Goal: Task Accomplishment & Management: Use online tool/utility

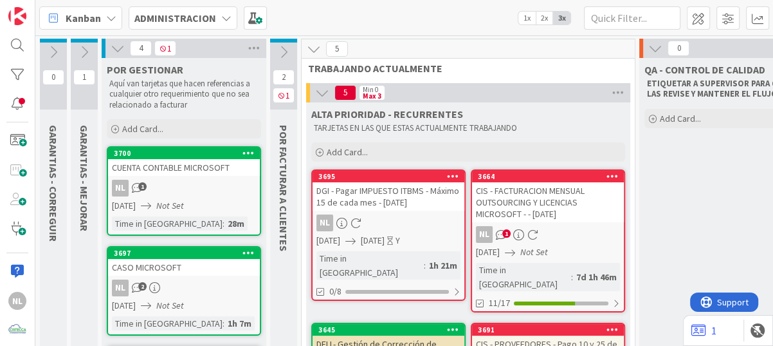
scroll to position [64, 0]
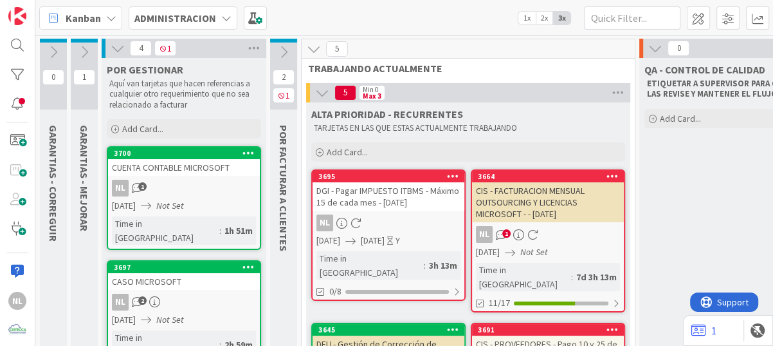
click at [197, 273] on div "CASO MICROSOFT" at bounding box center [184, 281] width 152 height 17
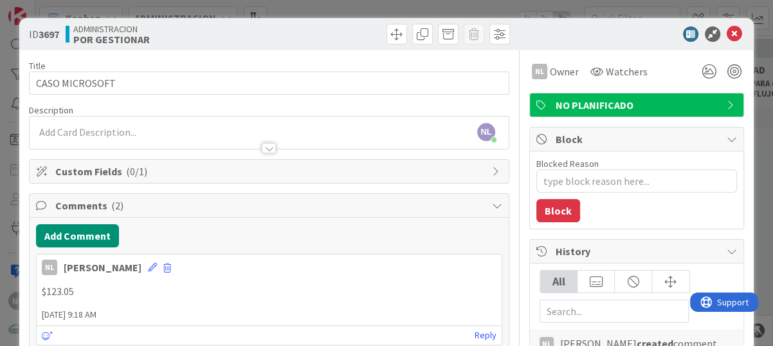
scroll to position [193, 0]
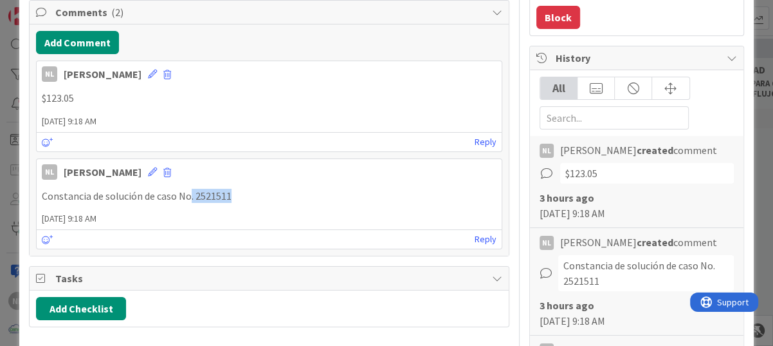
drag, startPoint x: 190, startPoint y: 197, endPoint x: 239, endPoint y: 193, distance: 49.0
click at [239, 193] on p "Constancia de solución de caso No. 2521511" at bounding box center [269, 196] width 455 height 15
drag, startPoint x: 239, startPoint y: 193, endPoint x: 222, endPoint y: 194, distance: 17.4
copy p ". 2521511"
click at [85, 42] on button "Add Comment" at bounding box center [77, 42] width 83 height 23
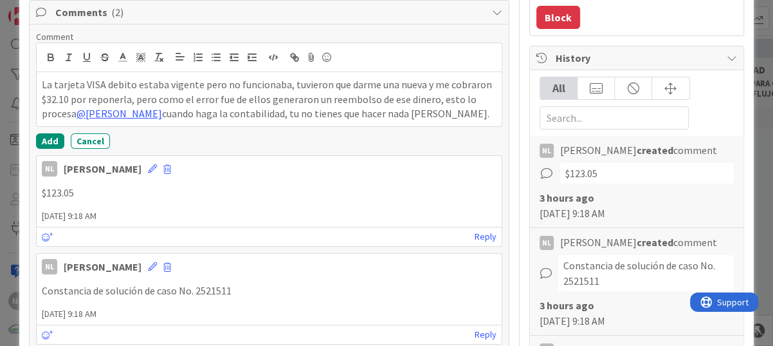
click at [138, 167] on div "NL Nubia Lopez 08 September 2025 9:18 AM" at bounding box center [269, 166] width 465 height 21
click at [163, 165] on span at bounding box center [167, 169] width 8 height 9
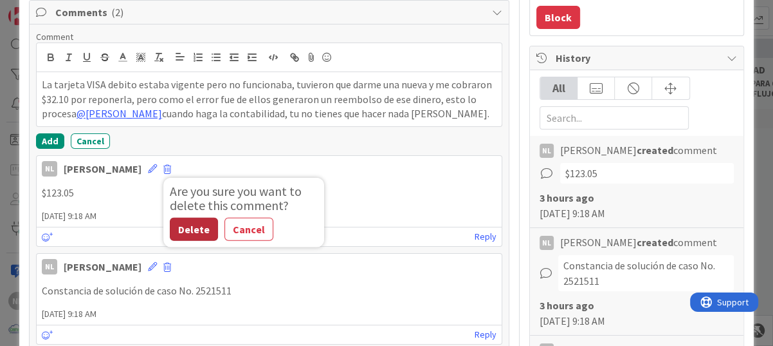
click at [172, 228] on button "Delete" at bounding box center [194, 228] width 48 height 23
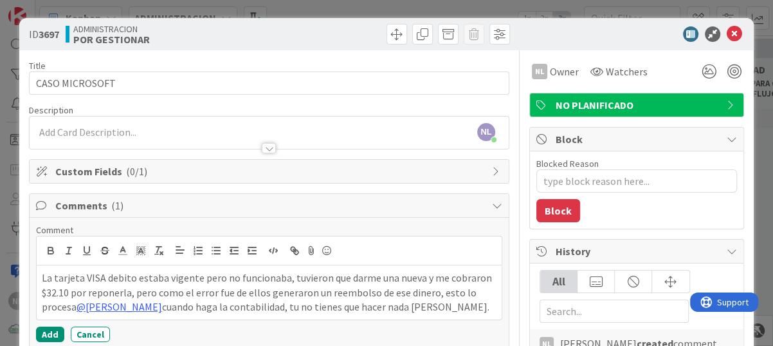
scroll to position [129, 0]
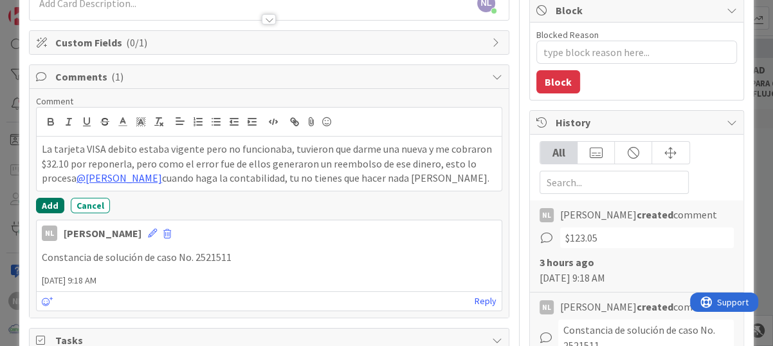
click at [52, 202] on button "Add" at bounding box center [50, 205] width 28 height 15
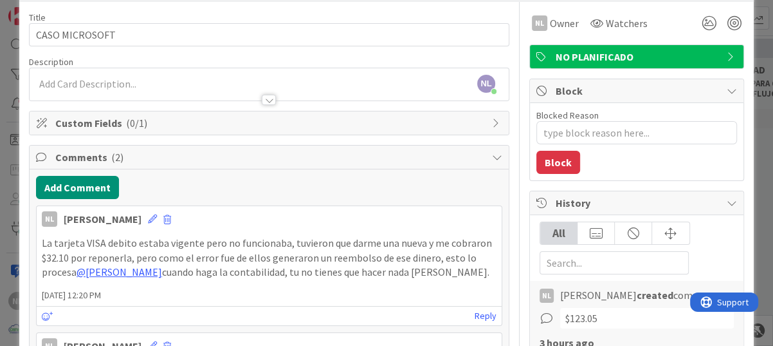
scroll to position [0, 0]
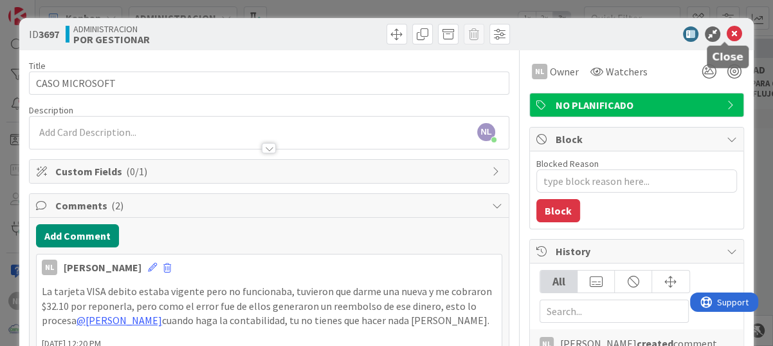
click at [727, 30] on icon at bounding box center [734, 33] width 15 height 15
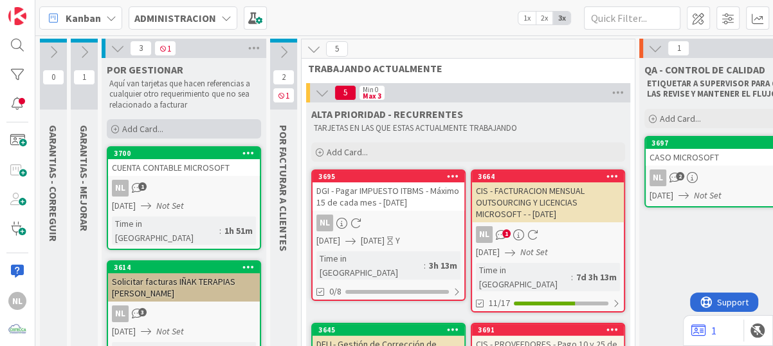
click at [116, 127] on icon at bounding box center [115, 129] width 8 height 8
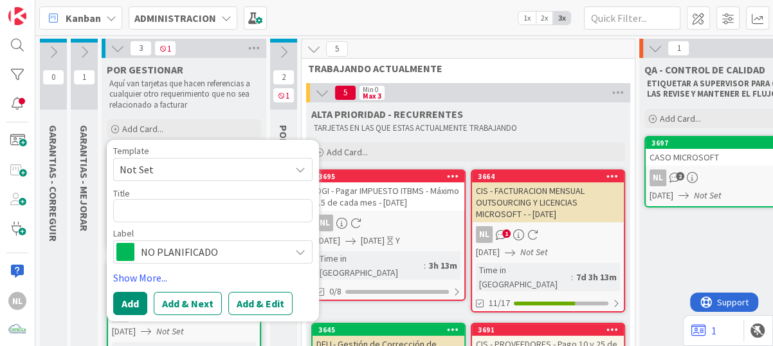
click at [134, 207] on textarea at bounding box center [212, 210] width 199 height 23
type textarea "x"
type textarea "Transferencia por parte de Microsoft - TrackingID#2509050040011152"
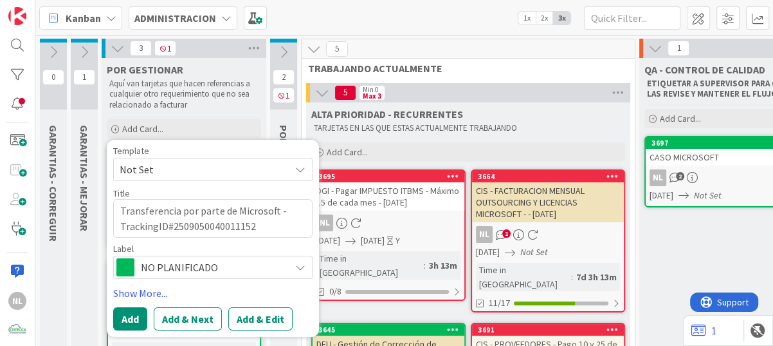
drag, startPoint x: 233, startPoint y: 209, endPoint x: 103, endPoint y: 209, distance: 130.0
click at [238, 212] on textarea "Transferencia por parte de Microsoft - TrackingID#2509050040011152" at bounding box center [212, 218] width 199 height 39
drag, startPoint x: 235, startPoint y: 210, endPoint x: 119, endPoint y: 206, distance: 115.9
click at [119, 206] on textarea "Transferencia por parte de Microsoft - TrackingID#2509050040011152" at bounding box center [212, 218] width 199 height 39
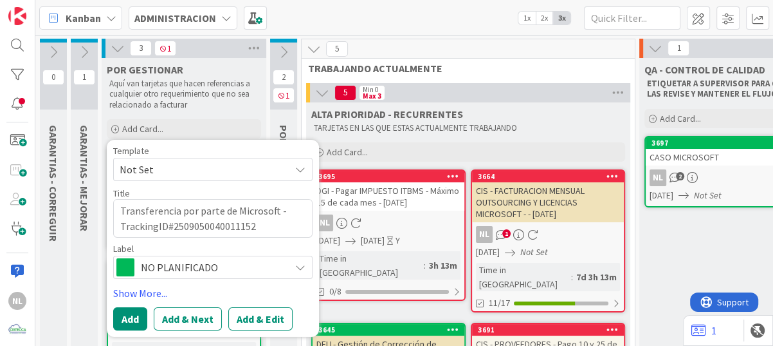
type textarea "x"
type textarea "Microsoft - TrackingID#2509050040011152"
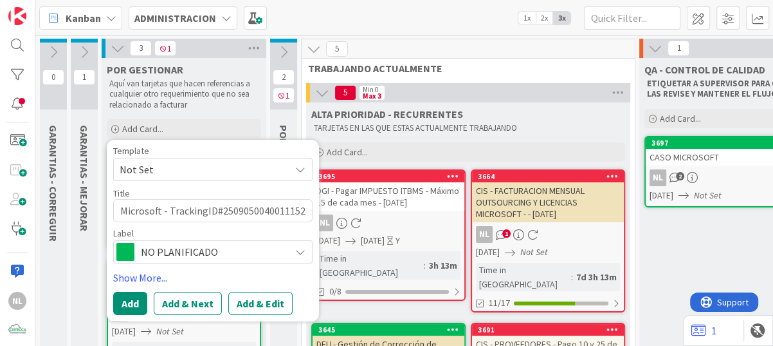
type textarea "x"
type textarea "cMicrosoft - TrackingID#2509050040011152"
type textarea "x"
type textarea "caMicrosoft - TrackingID#2509050040011152"
type textarea "x"
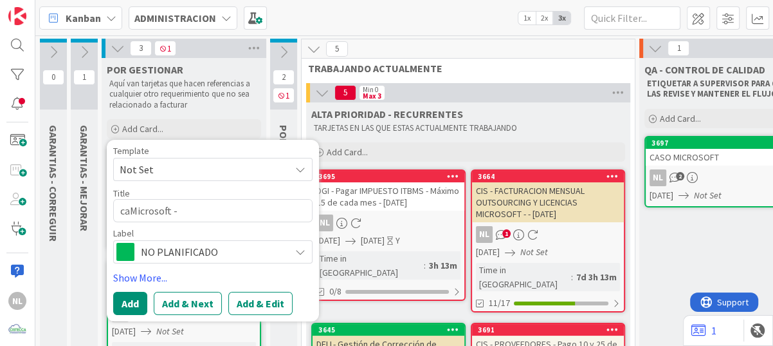
type textarea "casMicrosoft - TrackingID#2509050040011152"
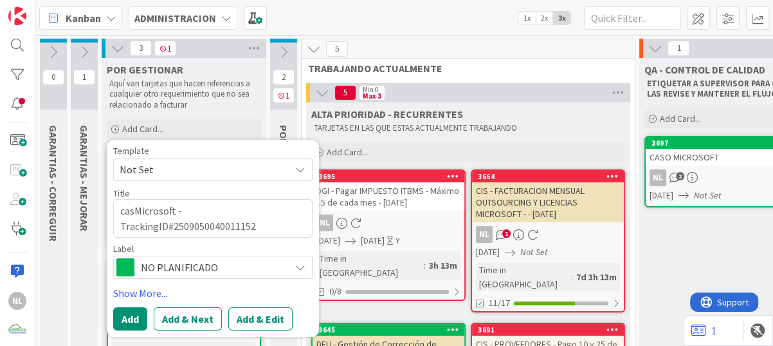
type textarea "x"
type textarea "casoMicrosoft - TrackingID#2509050040011152"
type textarea "x"
drag, startPoint x: 279, startPoint y: 225, endPoint x: 119, endPoint y: 225, distance: 159.6
click at [119, 225] on textarea "caso Microsoft - TrackingID#2509050040011152" at bounding box center [212, 218] width 199 height 39
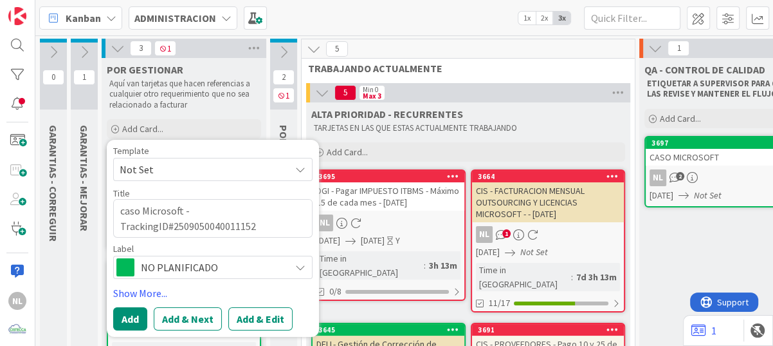
click at [281, 227] on textarea "caso Microsoft - TrackingID#2509050040011152" at bounding box center [212, 218] width 199 height 39
type textarea "caso Microsoft - TrackingID#2509050040011152"
click at [123, 319] on button "Add" at bounding box center [130, 317] width 34 height 23
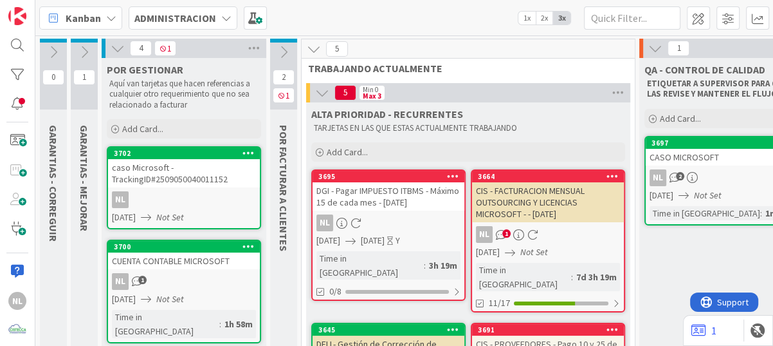
click at [711, 159] on div "CASO MICROSOFT" at bounding box center [722, 157] width 152 height 17
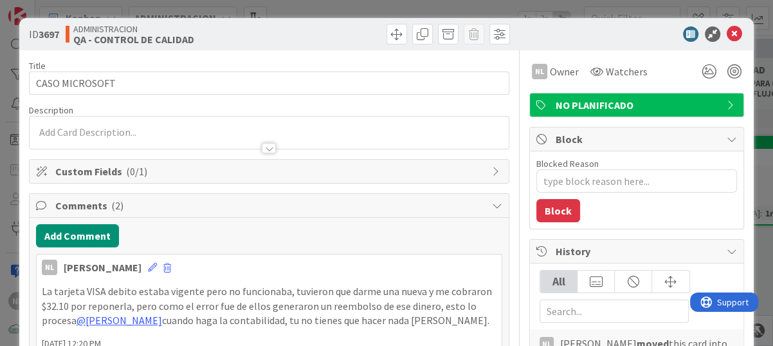
type textarea "x"
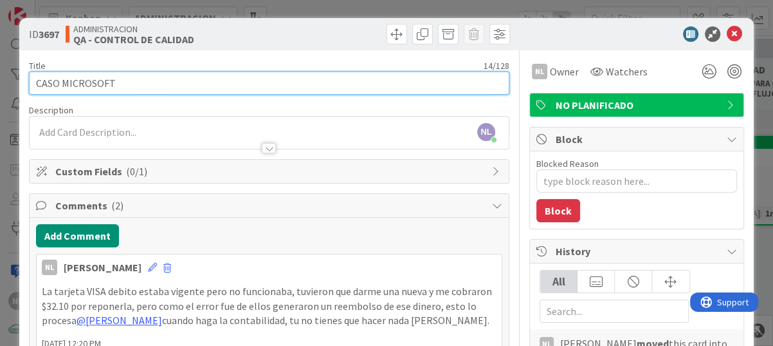
click at [147, 81] on input "CASO MICROSOFT" at bounding box center [269, 82] width 481 height 23
type input "CASO MICROSOFT"
type textarea "x"
type input "CASO MICROSOFT 3"
type textarea "x"
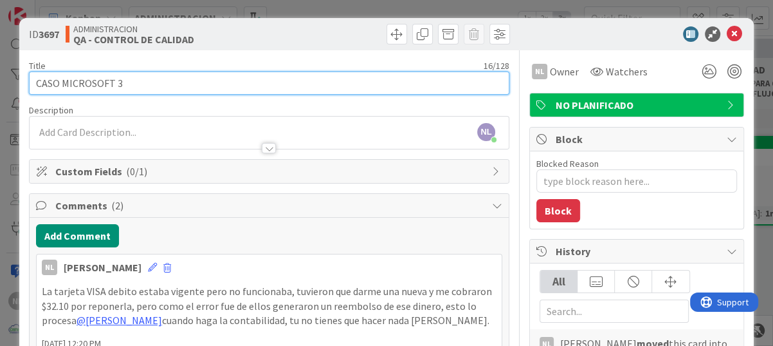
type input "CASO MICROSOFT 32"
type textarea "x"
type input "CASO MICROSOFT 32."
type textarea "x"
type input "CASO MICROSOFT 32.10"
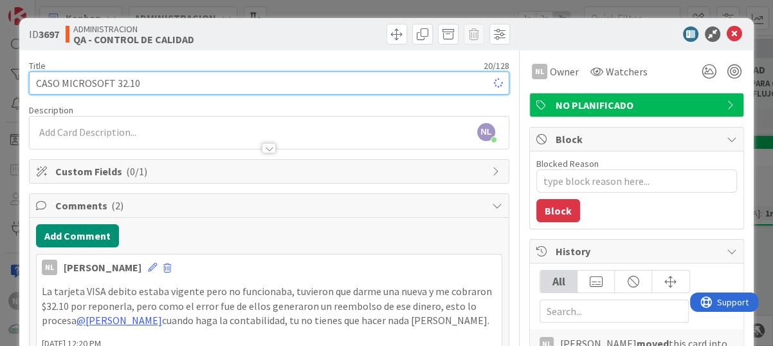
type textarea "x"
type input "CASO MICROSOFT 32.10"
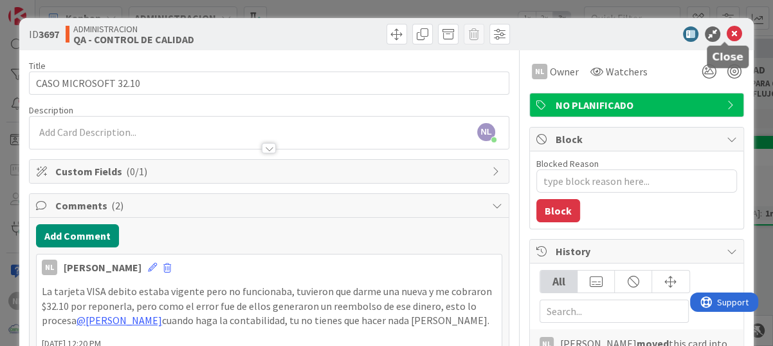
click at [728, 33] on icon at bounding box center [734, 33] width 15 height 15
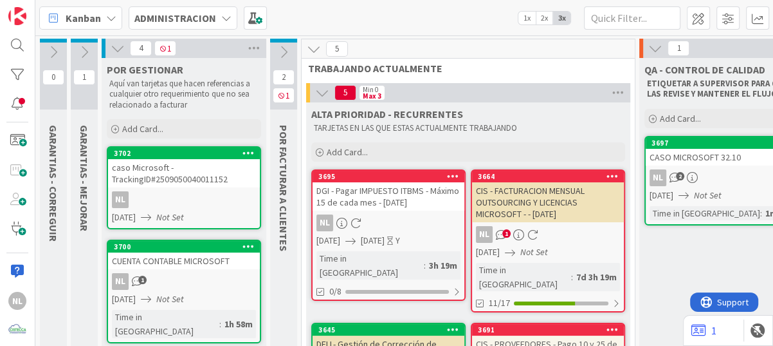
click at [184, 164] on div "caso Microsoft - TrackingID#2509050040011152" at bounding box center [184, 173] width 152 height 28
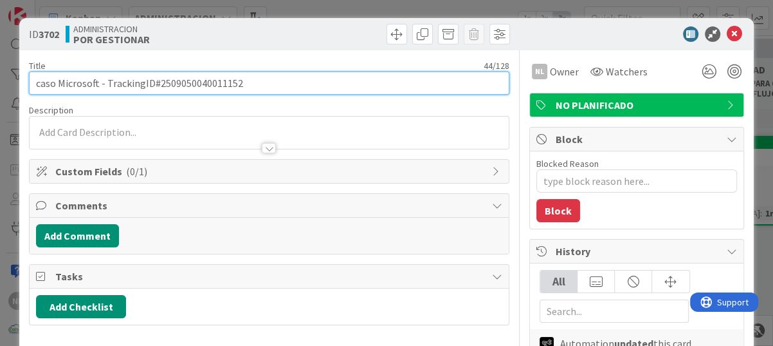
click at [259, 86] on input "caso Microsoft - TrackingID#2509050040011152" at bounding box center [269, 82] width 481 height 23
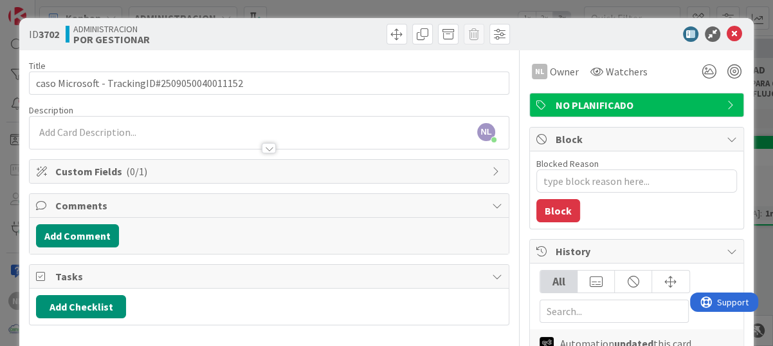
click at [53, 131] on div "NL Nubia Lopez just joined" at bounding box center [269, 132] width 479 height 32
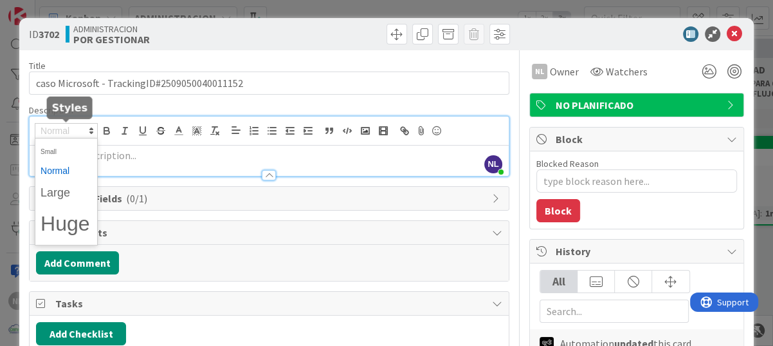
drag, startPoint x: 53, startPoint y: 131, endPoint x: 45, endPoint y: 160, distance: 30.8
click at [46, 160] on span at bounding box center [66, 191] width 63 height 107
click at [226, 154] on p at bounding box center [269, 155] width 466 height 15
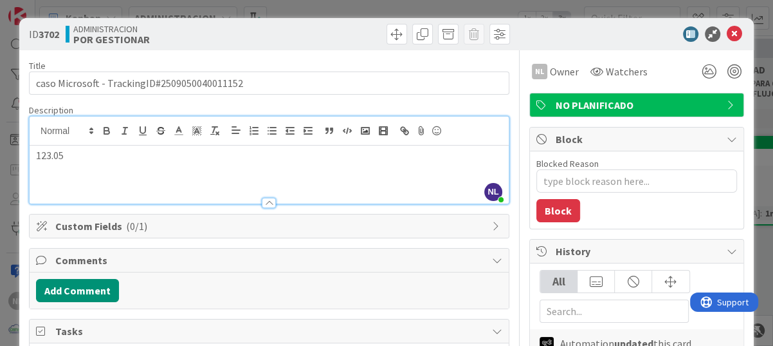
click at [104, 161] on p "123.05" at bounding box center [269, 155] width 466 height 15
click at [80, 286] on button "Add Comment" at bounding box center [77, 290] width 83 height 23
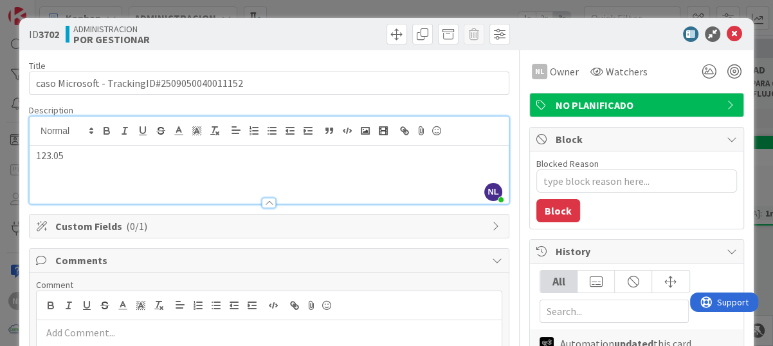
scroll to position [129, 0]
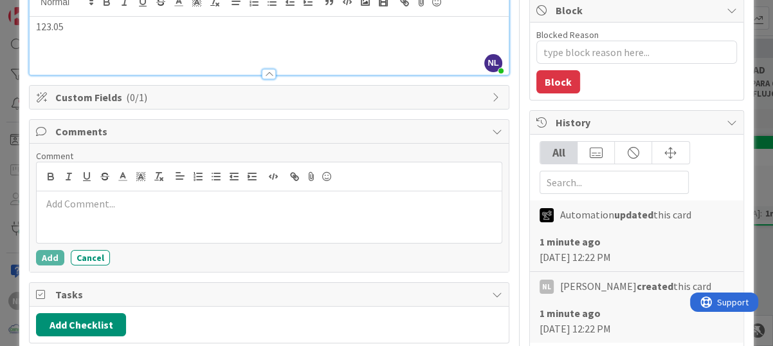
click at [228, 313] on div "Add Checklist" at bounding box center [269, 324] width 466 height 23
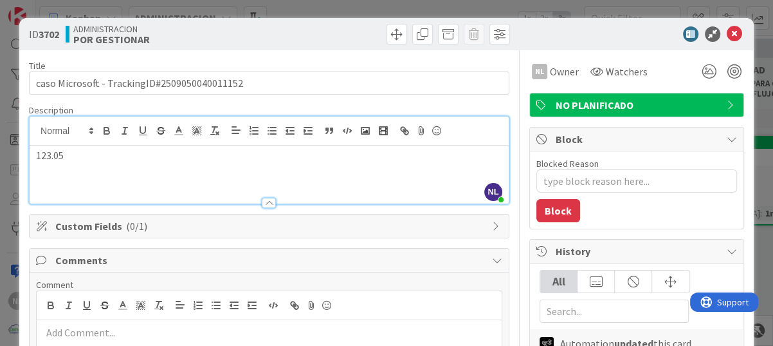
drag, startPoint x: 77, startPoint y: 157, endPoint x: 8, endPoint y: 154, distance: 68.9
click at [8, 154] on div "ID 3702 ADMINISTRACION POR GESTIONAR Title 44 / 128 caso Microsoft - TrackingID…" at bounding box center [386, 173] width 773 height 346
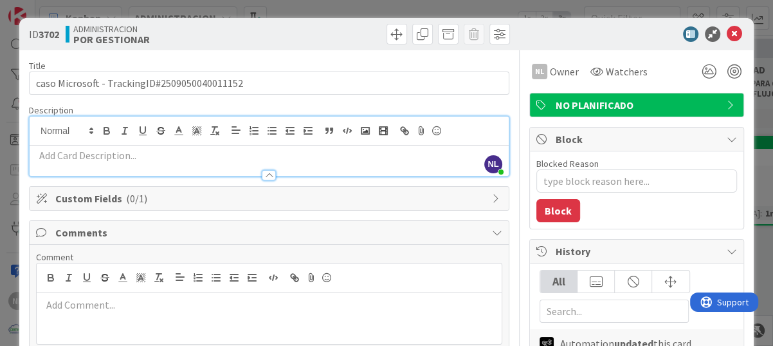
scroll to position [64, 0]
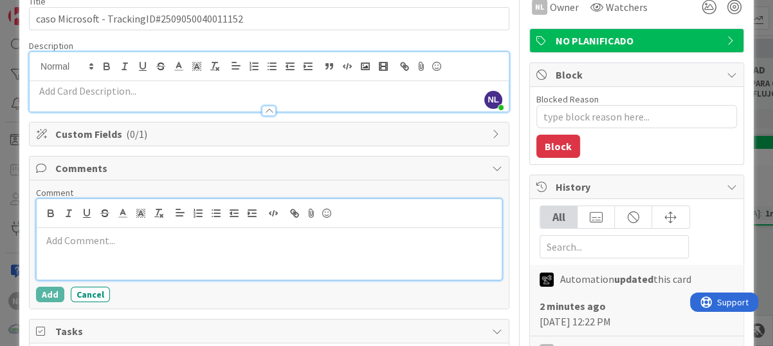
click at [46, 234] on div at bounding box center [269, 253] width 465 height 51
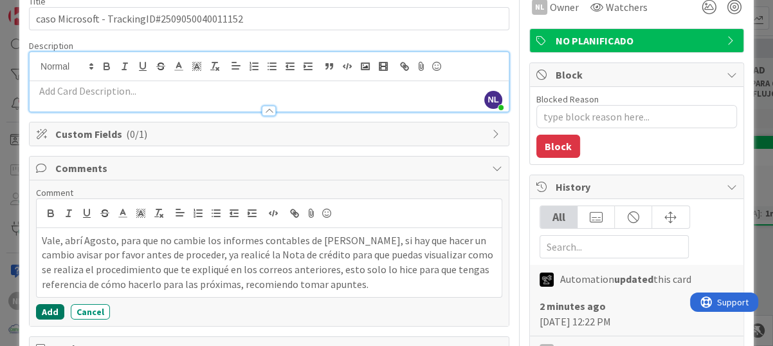
click at [52, 304] on button "Add" at bounding box center [50, 311] width 28 height 15
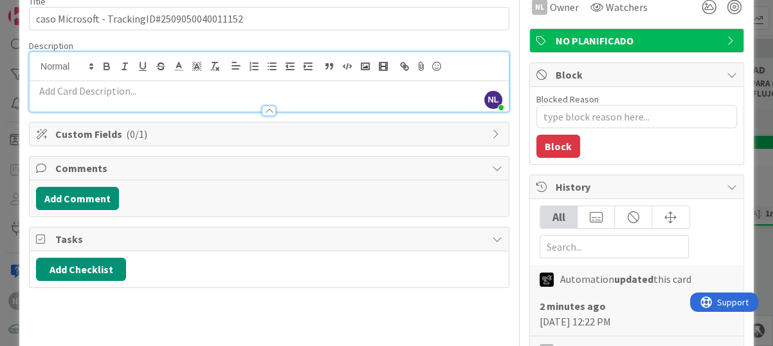
type textarea "x"
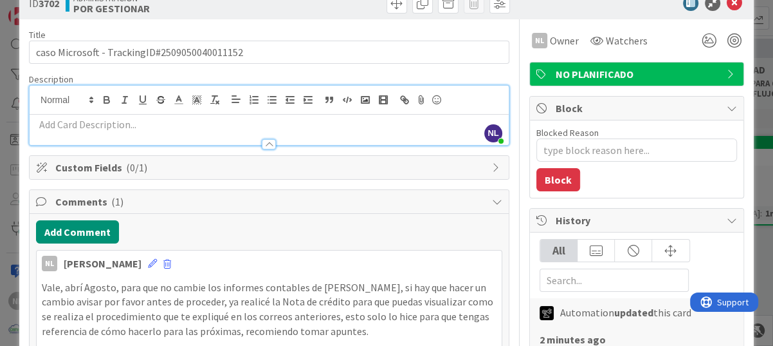
scroll to position [0, 0]
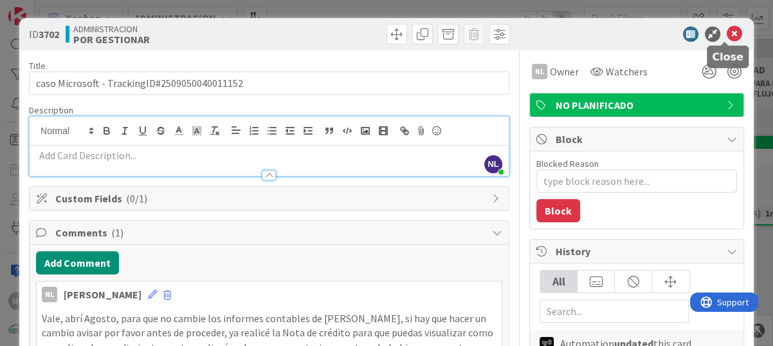
click at [727, 27] on icon at bounding box center [734, 33] width 15 height 15
